Goal: Task Accomplishment & Management: Use online tool/utility

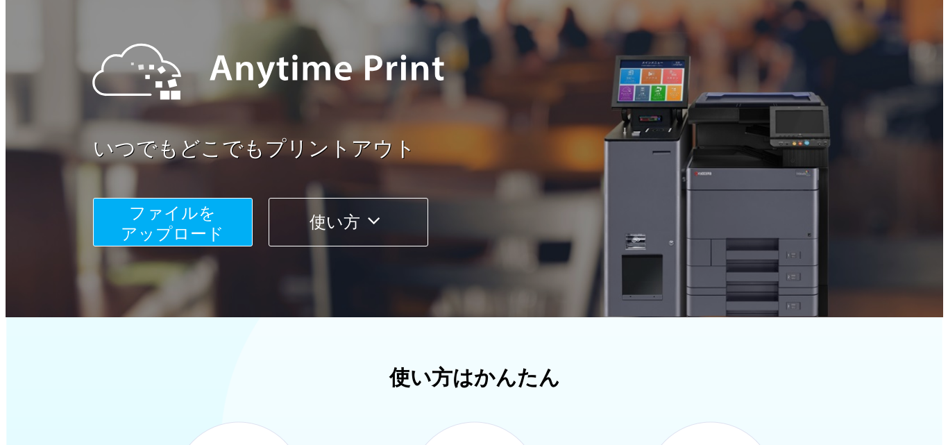
scroll to position [139, 0]
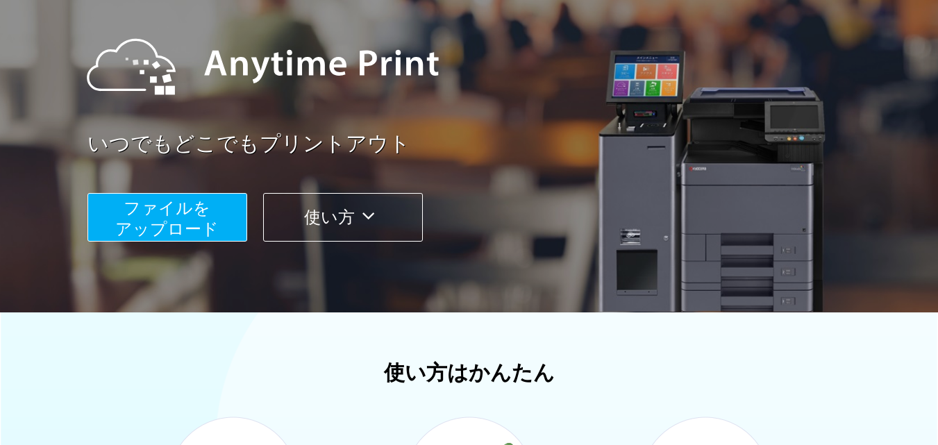
click at [111, 194] on button "ファイルを ​​アップロード" at bounding box center [167, 217] width 160 height 49
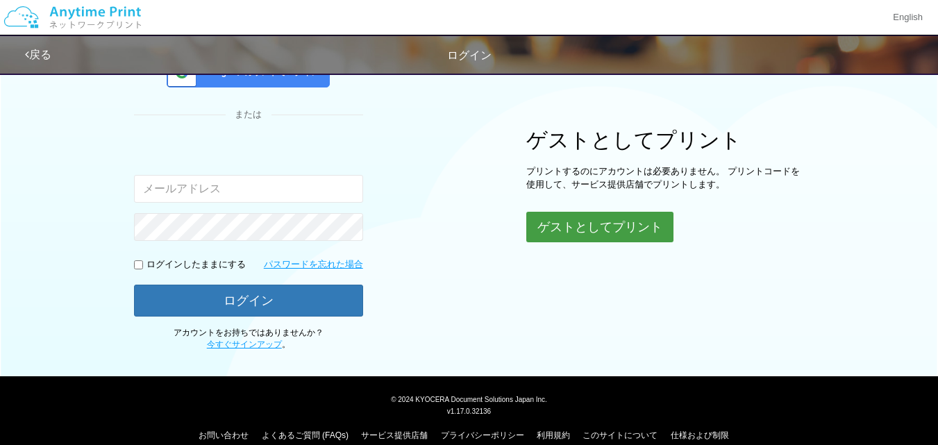
click at [609, 221] on button "ゲストとしてプリント" at bounding box center [599, 227] width 147 height 31
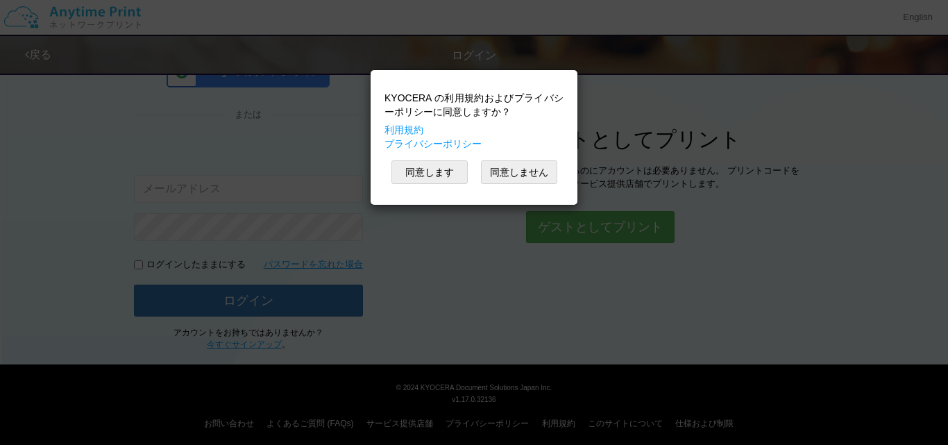
click at [417, 160] on div "KYOCERA の利用規約およびプライバシーポリシーに同意しますか？ 利用規約 プライバシーポリシー 同意します 同意しません" at bounding box center [474, 137] width 193 height 121
click at [417, 162] on button "同意します" at bounding box center [429, 172] width 76 height 24
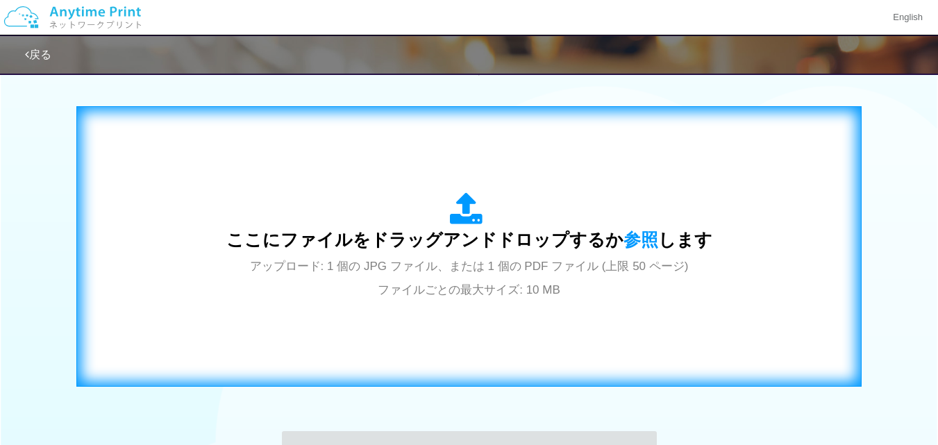
scroll to position [536, 0]
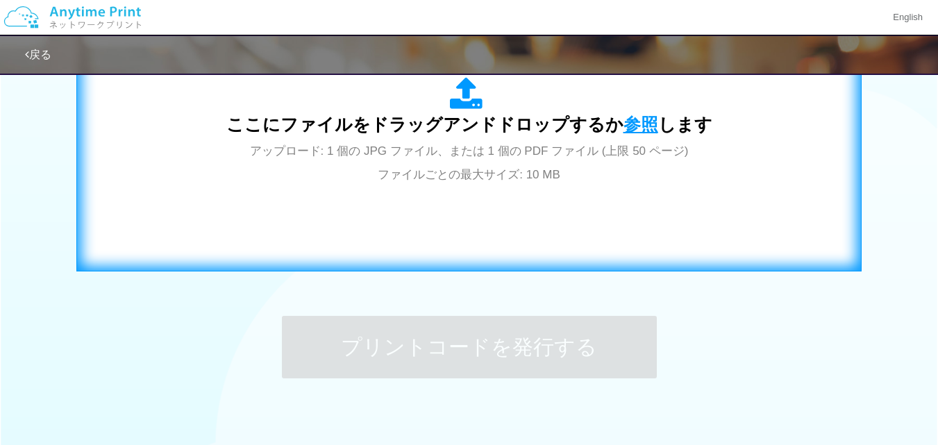
click at [627, 125] on span "参照" at bounding box center [640, 124] width 35 height 19
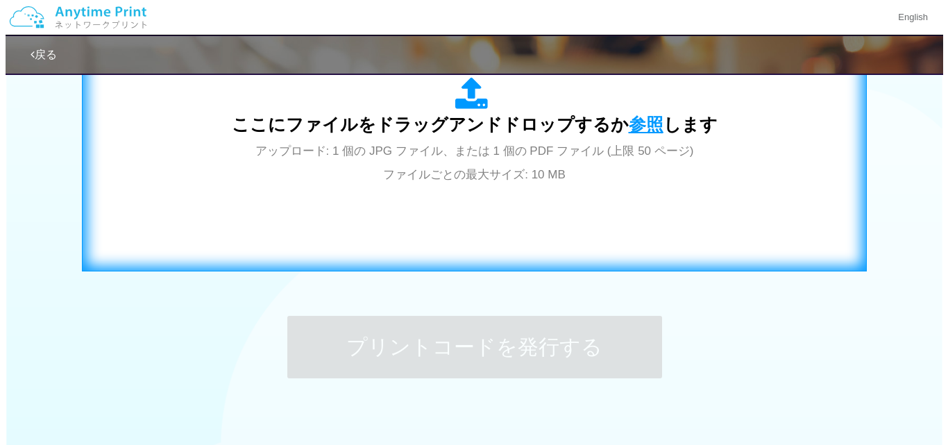
scroll to position [537, 0]
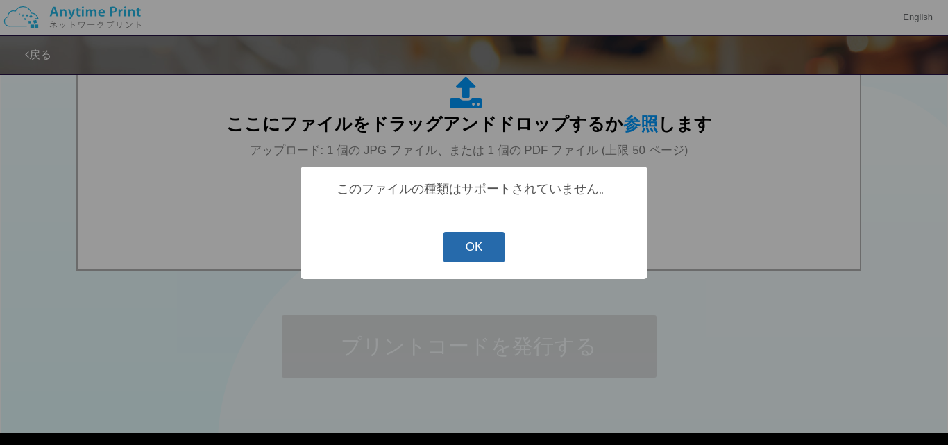
click at [485, 237] on button "OK" at bounding box center [475, 247] width 62 height 31
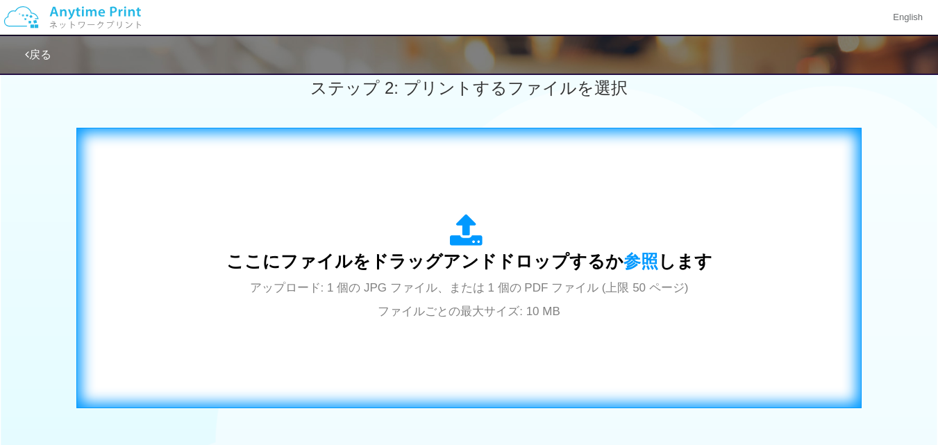
scroll to position [328, 0]
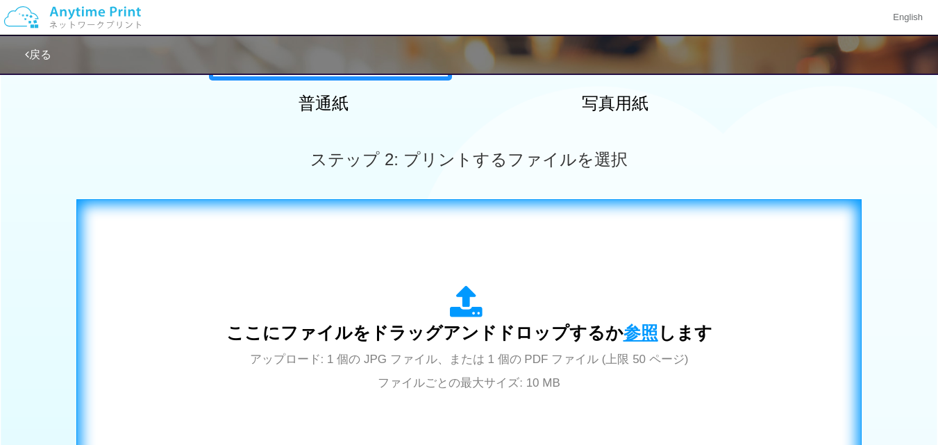
click at [643, 328] on span "参照" at bounding box center [640, 332] width 35 height 19
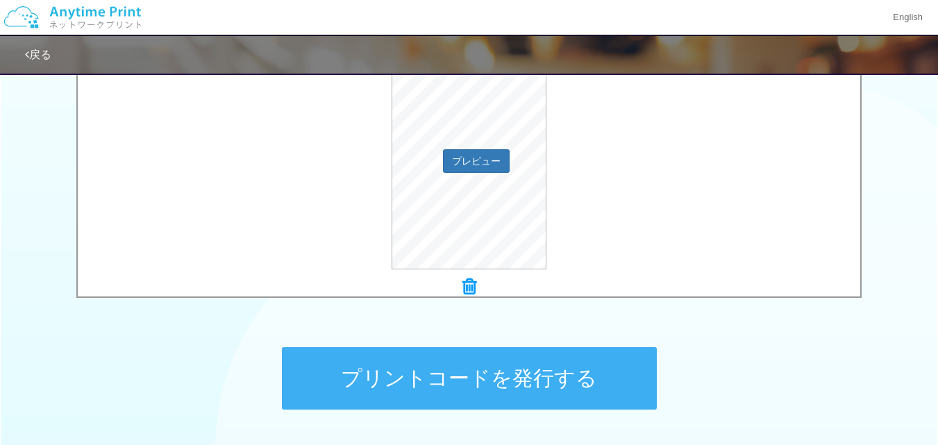
scroll to position [536, 0]
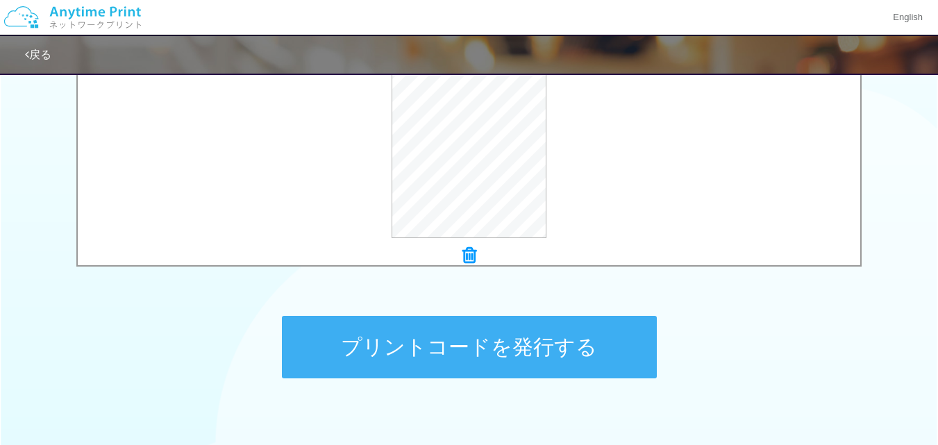
click at [521, 366] on button "プリントコードを発行する" at bounding box center [469, 347] width 375 height 62
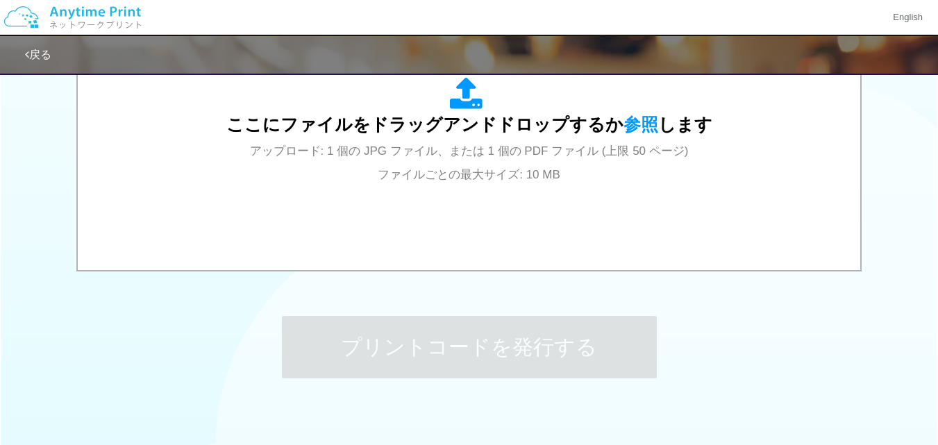
scroll to position [0, 0]
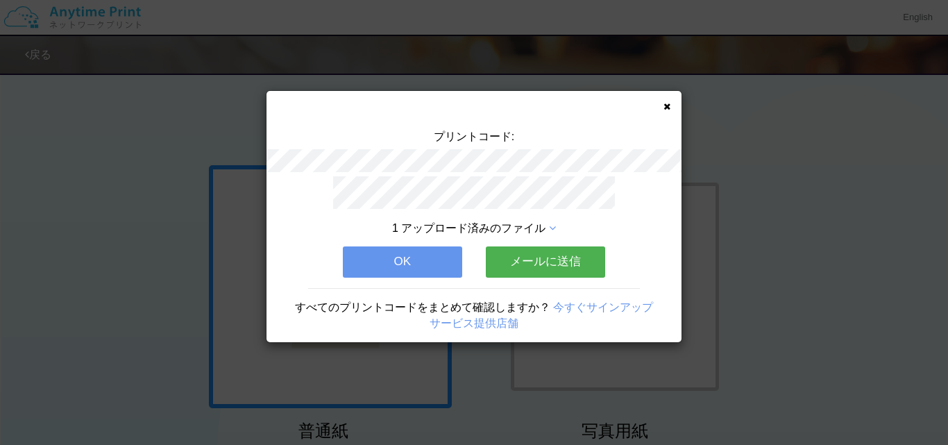
click at [666, 105] on icon at bounding box center [667, 106] width 7 height 9
